Goal: Use online tool/utility: Utilize a website feature to perform a specific function

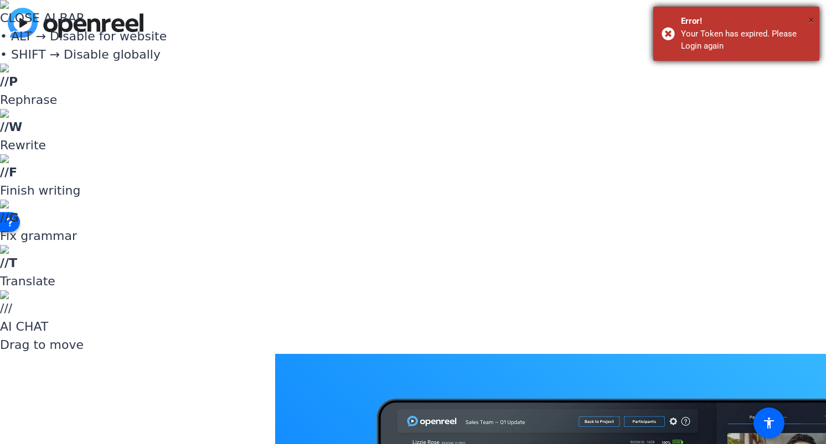
click at [813, 18] on span "×" at bounding box center [811, 19] width 6 height 13
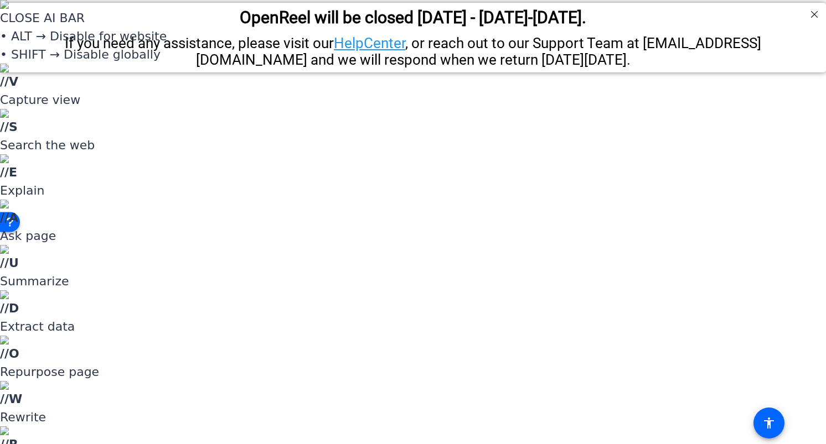
scroll to position [183, 0]
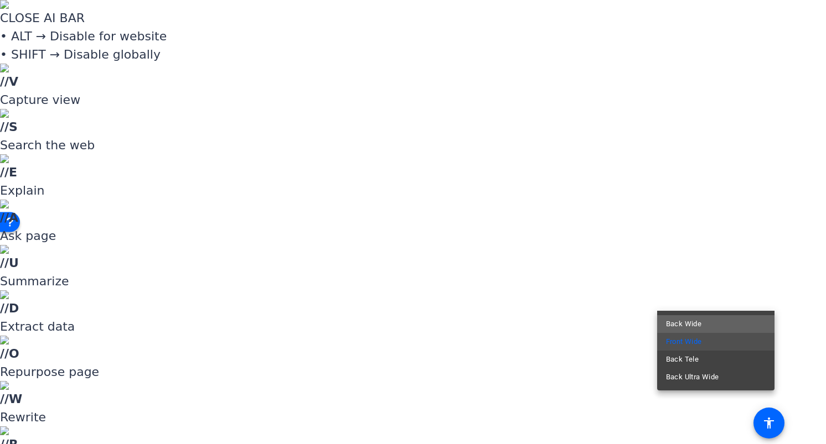
click at [706, 325] on mat-option "Back Wide" at bounding box center [715, 325] width 117 height 18
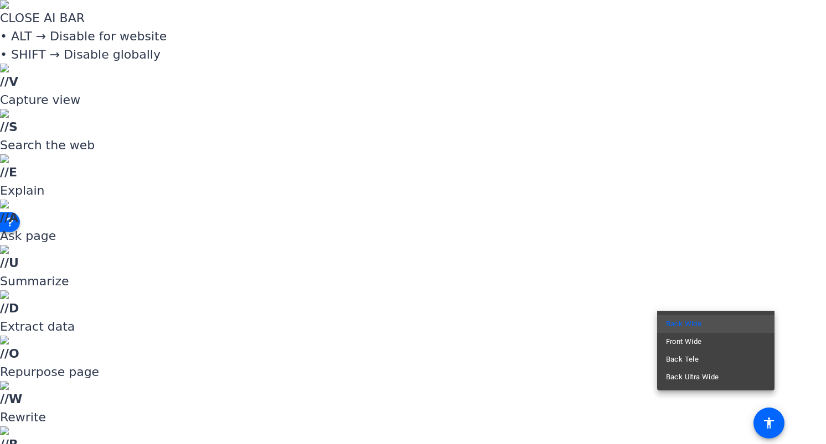
click at [709, 339] on mat-option "Front Wide" at bounding box center [715, 342] width 117 height 18
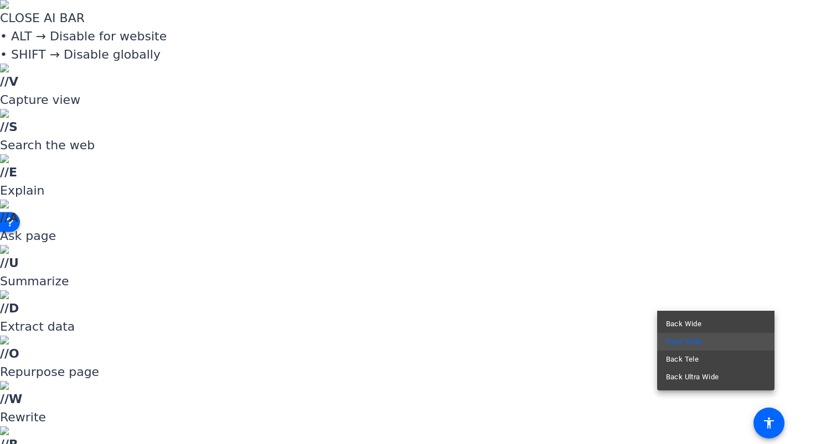
click at [706, 325] on mat-option "Back Wide" at bounding box center [715, 325] width 117 height 18
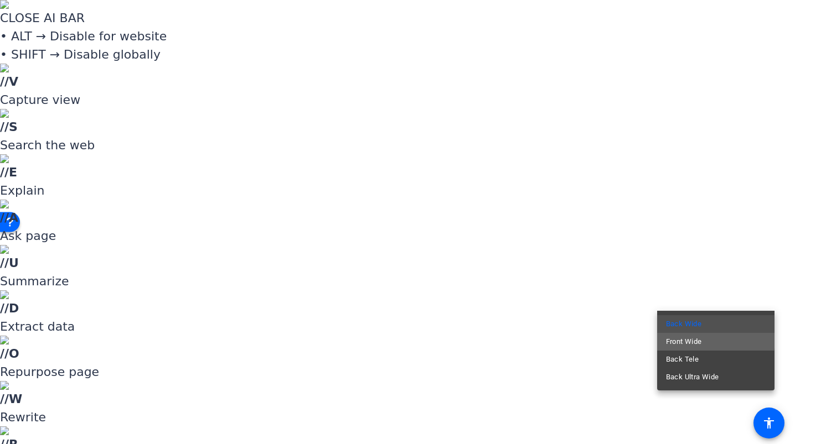
click at [683, 338] on span "Front Wide" at bounding box center [684, 341] width 36 height 13
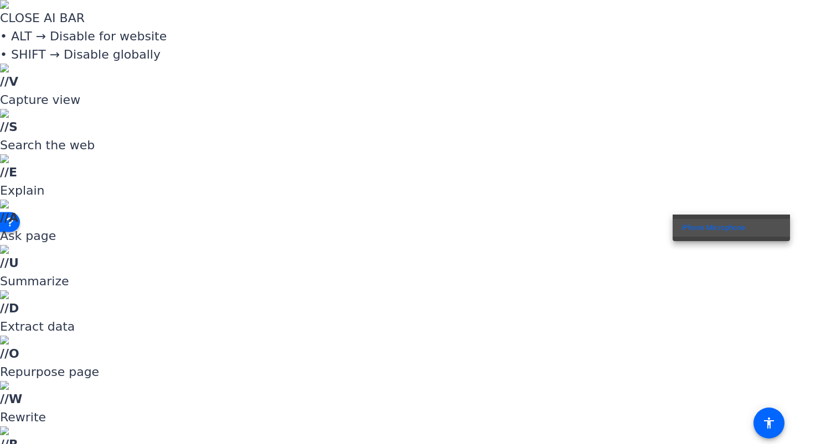
click at [731, 172] on div at bounding box center [413, 222] width 826 height 444
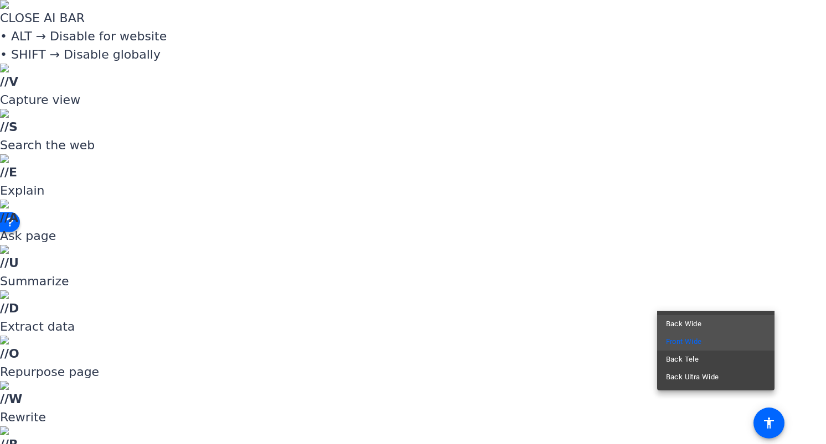
click at [706, 322] on mat-option "Back Wide" at bounding box center [715, 325] width 117 height 18
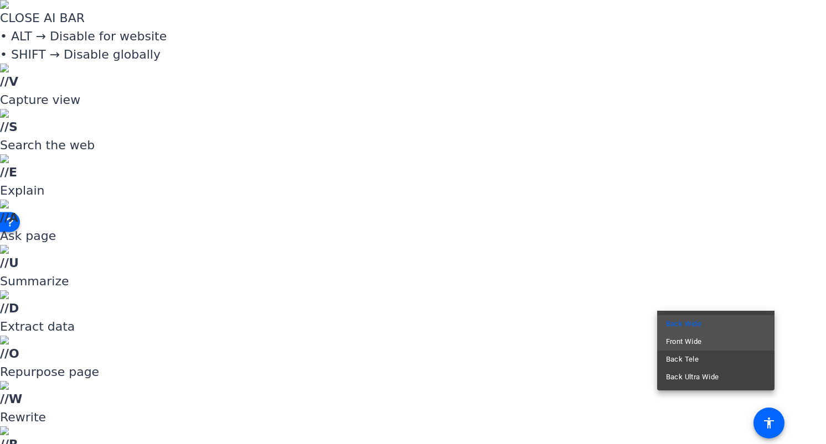
click at [710, 340] on mat-option "Front Wide" at bounding box center [715, 342] width 117 height 18
